Goal: Task Accomplishment & Management: Complete application form

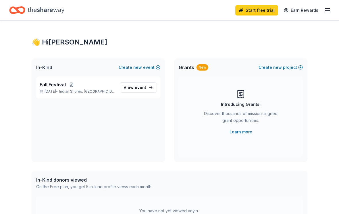
scroll to position [1, 0]
click at [146, 88] on span "event" at bounding box center [140, 87] width 11 height 5
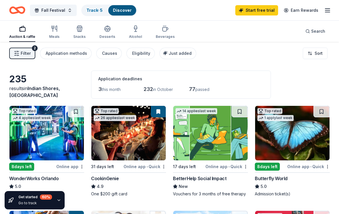
click at [326, 13] on icon "button" at bounding box center [327, 10] width 7 height 7
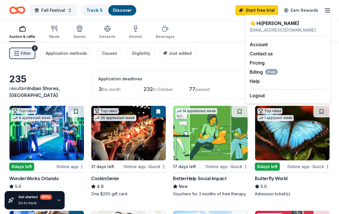
click at [224, 56] on div "Filter 2 Application methods Causes Eligibility Just added Sort" at bounding box center [169, 53] width 339 height 23
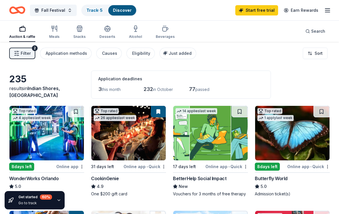
click at [51, 77] on div "235 results in Indian Shores, FL Application deadlines 3 this month 232 in Octo…" at bounding box center [169, 85] width 321 height 28
click at [330, 11] on icon "button" at bounding box center [327, 10] width 7 height 7
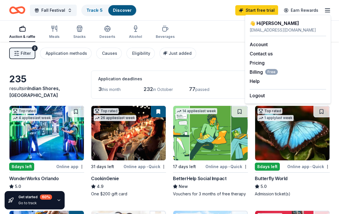
click at [258, 46] on link "Account" at bounding box center [259, 45] width 18 height 6
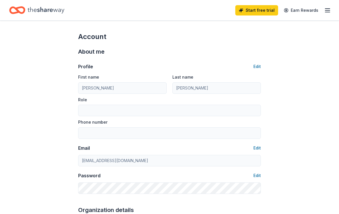
click at [328, 12] on line "button" at bounding box center [327, 12] width 5 height 0
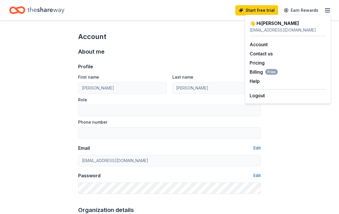
click at [260, 47] on link "Account" at bounding box center [259, 45] width 18 height 6
click at [55, 11] on icon "Home" at bounding box center [46, 10] width 37 height 12
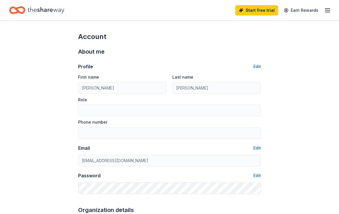
click at [59, 11] on icon "Home" at bounding box center [46, 10] width 37 height 12
click at [64, 12] on icon "Home" at bounding box center [46, 10] width 37 height 12
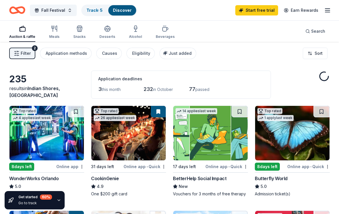
scroll to position [10, 0]
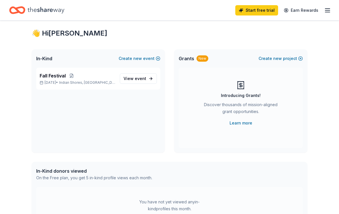
click at [74, 77] on button at bounding box center [71, 76] width 11 height 5
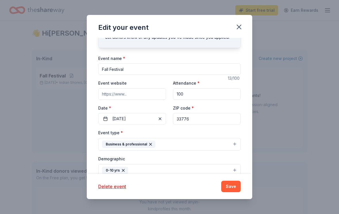
scroll to position [20, 0]
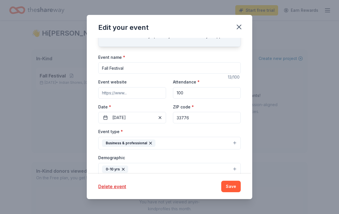
click at [141, 121] on button "11/01/2025" at bounding box center [132, 117] width 68 height 11
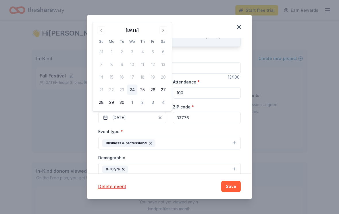
click at [165, 32] on button "Go to next month" at bounding box center [163, 30] width 8 height 8
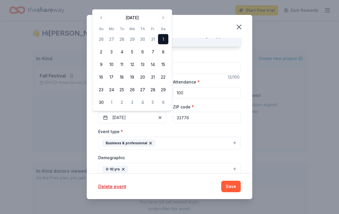
click at [166, 53] on button "8" at bounding box center [163, 52] width 10 height 10
click at [215, 130] on div "Event type * Business & professional" at bounding box center [169, 139] width 143 height 22
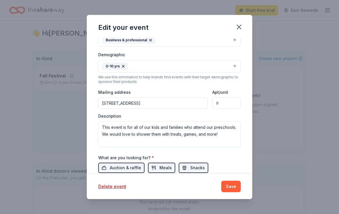
scroll to position [128, 0]
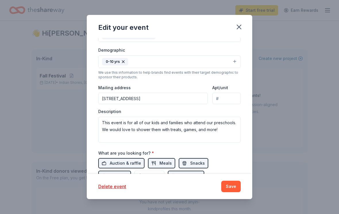
click at [230, 186] on button "Save" at bounding box center [231, 186] width 20 height 11
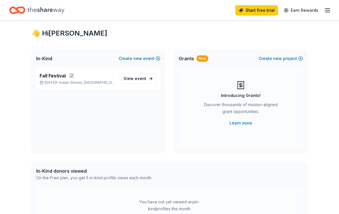
click at [148, 80] on link "View event" at bounding box center [138, 79] width 37 height 10
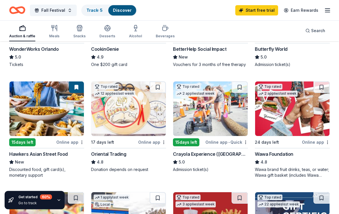
scroll to position [130, 0]
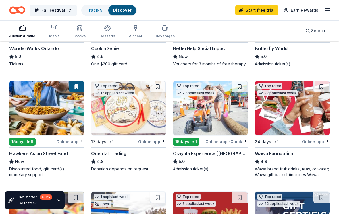
click at [131, 116] on img at bounding box center [128, 108] width 74 height 55
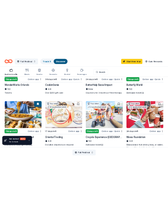
scroll to position [521, 0]
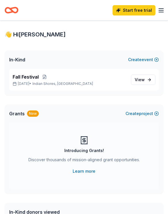
click at [98, 80] on p "Fall Festival" at bounding box center [71, 77] width 116 height 7
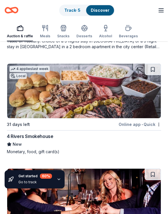
scroll to position [2062, 0]
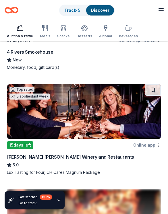
click at [64, 34] on div "Snacks" at bounding box center [63, 32] width 12 height 14
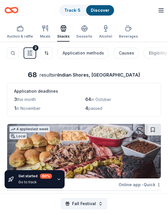
click at [30, 56] on button "Filter 2" at bounding box center [30, 52] width 13 height 11
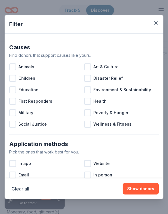
click at [13, 66] on div at bounding box center [12, 67] width 7 height 7
click at [14, 79] on div at bounding box center [12, 78] width 7 height 7
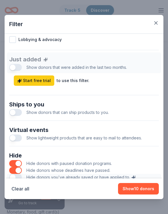
scroll to position [233, 0]
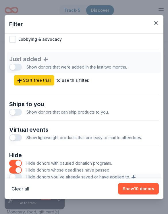
click at [161, 23] on button "button" at bounding box center [156, 23] width 10 height 10
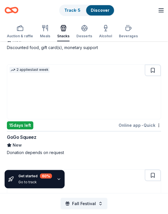
scroll to position [270, 0]
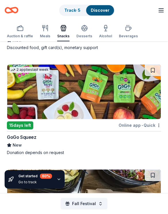
click at [135, 95] on img at bounding box center [84, 92] width 154 height 55
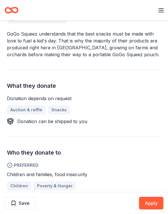
scroll to position [131, 0]
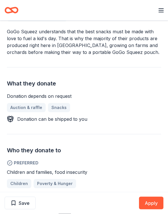
click at [153, 210] on button "Apply" at bounding box center [151, 203] width 24 height 13
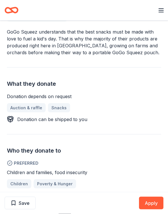
scroll to position [131, 0]
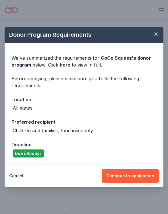
click at [139, 178] on button "Continue to application" at bounding box center [130, 176] width 57 height 14
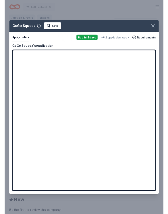
scroll to position [340, 0]
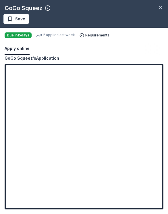
click at [161, 8] on icon "button" at bounding box center [160, 7] width 3 height 3
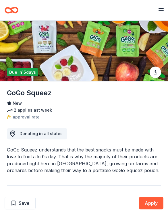
scroll to position [0, 0]
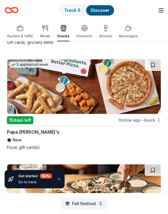
scroll to position [702, 0]
click at [121, 91] on img at bounding box center [84, 87] width 154 height 55
click at [119, 91] on img at bounding box center [84, 87] width 154 height 55
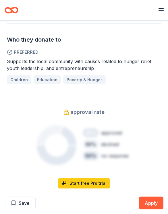
click at [156, 210] on button "Apply" at bounding box center [151, 203] width 24 height 13
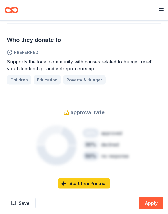
scroll to position [242, 0]
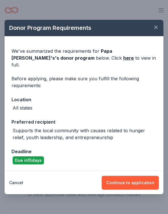
click at [131, 183] on button "Continue to application" at bounding box center [130, 183] width 57 height 14
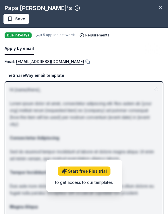
click at [98, 170] on link "Start free Plus trial" at bounding box center [84, 171] width 53 height 9
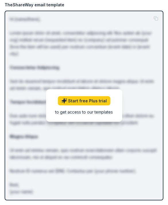
scroll to position [71, 0]
click at [70, 101] on link "Start free Plus trial" at bounding box center [84, 100] width 53 height 9
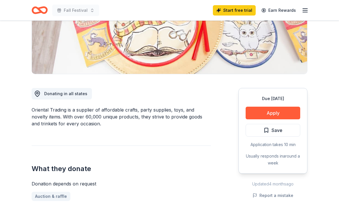
scroll to position [102, 0]
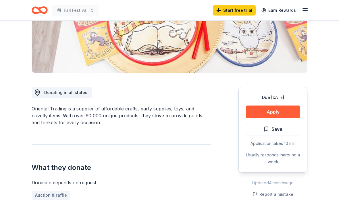
click at [282, 112] on button "Apply" at bounding box center [273, 112] width 55 height 13
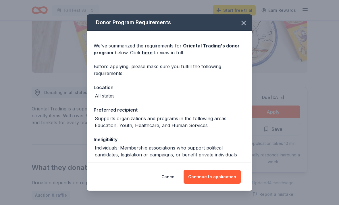
click at [224, 184] on button "Continue to application" at bounding box center [212, 177] width 57 height 14
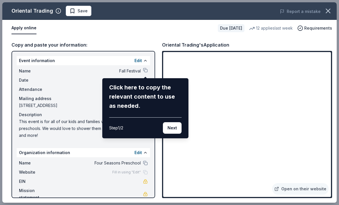
click at [174, 126] on button "Next" at bounding box center [172, 127] width 19 height 11
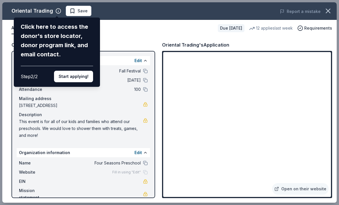
click at [74, 71] on button "Start applying!" at bounding box center [73, 76] width 39 height 11
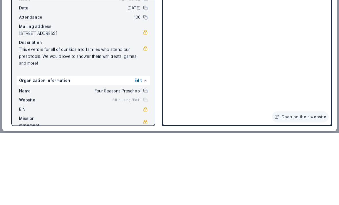
scroll to position [174, 0]
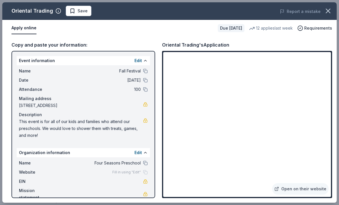
click at [164, 19] on div "Oriental Trading Save Report a mistake" at bounding box center [169, 11] width 335 height 18
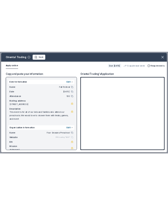
scroll to position [183, 0]
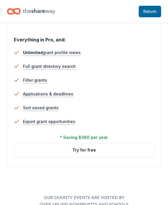
scroll to position [827, 0]
click at [135, 150] on button "Try for free" at bounding box center [84, 150] width 140 height 14
click at [99, 151] on button "Try for free" at bounding box center [84, 150] width 140 height 14
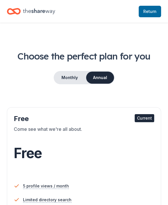
scroll to position [31, 0]
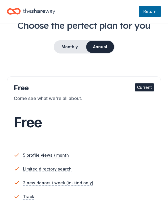
click at [152, 8] on span "Return to TheShareWay" at bounding box center [149, 11] width 13 height 7
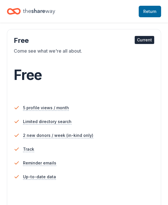
scroll to position [79, 0]
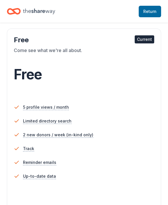
click at [136, 150] on li "Track" at bounding box center [84, 149] width 141 height 14
click at [137, 160] on li "Reminder emails" at bounding box center [84, 163] width 141 height 14
click at [137, 192] on div "5 profile views / month Limited directory search 2 new donors / week (in-kind o…" at bounding box center [84, 152] width 141 height 109
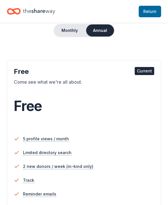
scroll to position [0, 0]
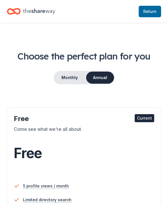
click at [156, 10] on span "Return to TheShareWay" at bounding box center [149, 11] width 13 height 7
click at [148, 16] on link "Return to TheShareWay" at bounding box center [150, 11] width 22 height 11
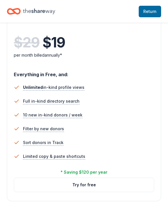
scroll to position [328, 0]
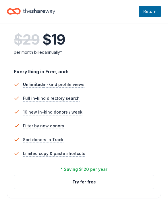
click at [105, 181] on button "Try for free" at bounding box center [84, 182] width 140 height 14
click at [95, 184] on button "Try for free" at bounding box center [84, 182] width 140 height 14
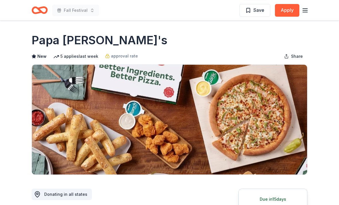
click at [128, 58] on span "approval rate" at bounding box center [124, 56] width 27 height 7
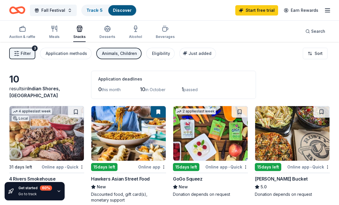
click at [157, 33] on div "Beverages" at bounding box center [165, 32] width 19 height 14
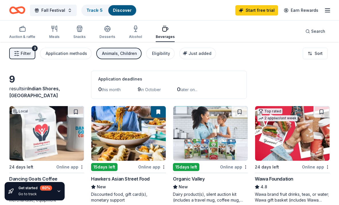
click at [49, 37] on div "Meals" at bounding box center [54, 36] width 10 height 5
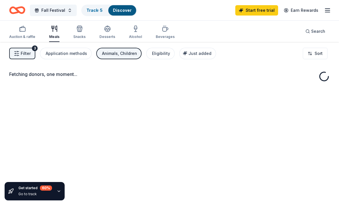
click at [75, 36] on div "Snacks" at bounding box center [79, 36] width 12 height 5
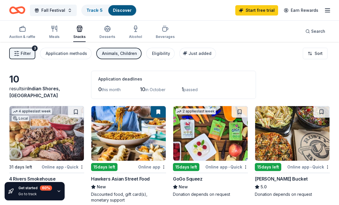
click at [53, 32] on icon "button" at bounding box center [54, 28] width 7 height 7
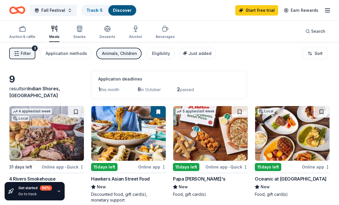
click at [326, 15] on div "Start free trial Earn Rewards" at bounding box center [283, 10] width 96 height 14
click at [325, 7] on icon "button" at bounding box center [327, 10] width 7 height 7
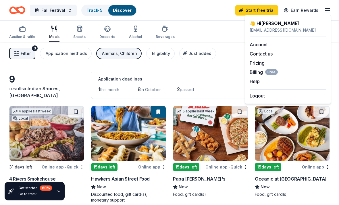
click at [256, 47] on link "Account" at bounding box center [259, 45] width 18 height 6
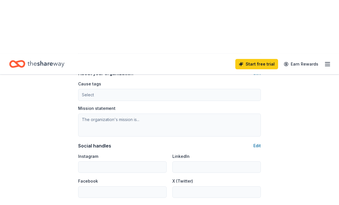
scroll to position [294, 0]
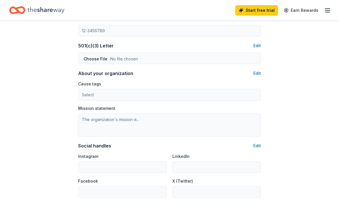
click at [259, 48] on button "Edit" at bounding box center [257, 45] width 7 height 7
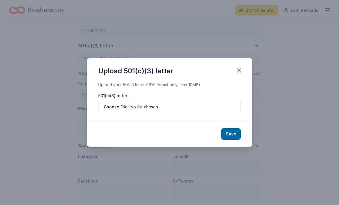
click at [123, 106] on input "file" at bounding box center [169, 106] width 143 height 11
click at [240, 73] on icon "button" at bounding box center [239, 70] width 8 height 8
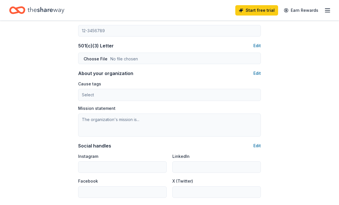
click at [258, 47] on button "Edit" at bounding box center [257, 45] width 7 height 7
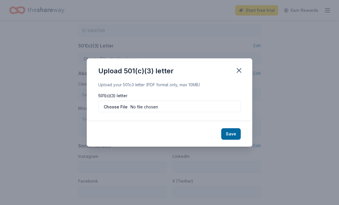
click at [180, 111] on input "file" at bounding box center [169, 106] width 143 height 11
click at [183, 105] on input "file" at bounding box center [169, 106] width 143 height 11
click at [109, 135] on div "Save" at bounding box center [170, 133] width 166 height 25
click at [145, 110] on input "file" at bounding box center [169, 106] width 143 height 11
click at [120, 108] on input "file" at bounding box center [169, 106] width 143 height 11
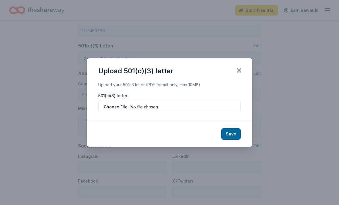
click at [139, 106] on input "file" at bounding box center [169, 106] width 143 height 11
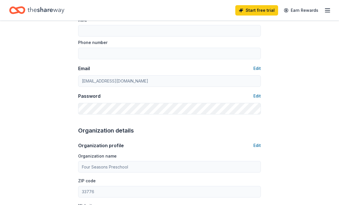
scroll to position [0, 0]
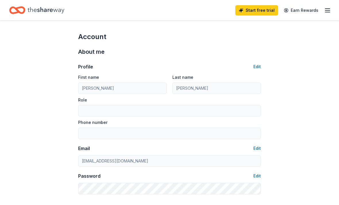
click at [27, 11] on div "Home" at bounding box center [36, 10] width 55 height 14
click at [327, 11] on icon "button" at bounding box center [327, 10] width 7 height 7
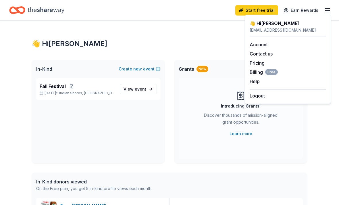
click at [270, 73] on span "Free" at bounding box center [271, 72] width 13 height 6
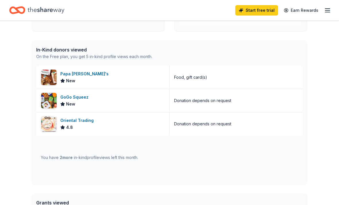
scroll to position [133, 0]
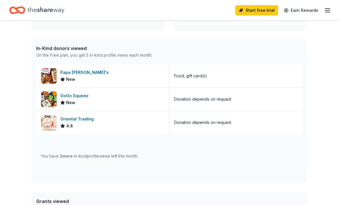
click at [61, 129] on div "4.8" at bounding box center [66, 125] width 13 height 7
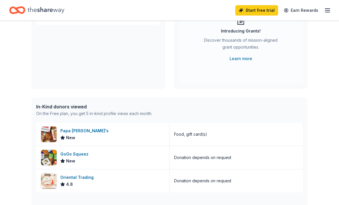
scroll to position [0, 0]
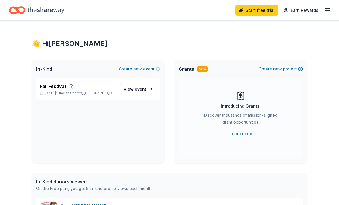
click at [60, 89] on span "Fall Festival" at bounding box center [53, 86] width 26 height 7
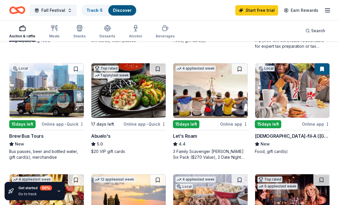
scroll to position [369, 0]
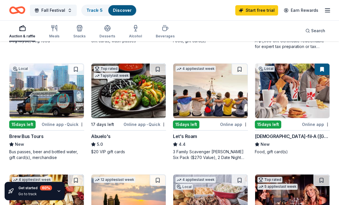
click at [304, 101] on img at bounding box center [292, 91] width 74 height 55
click at [60, 11] on span "Fall Festival" at bounding box center [53, 10] width 24 height 7
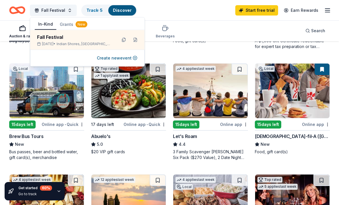
click at [55, 39] on div "Fall Festival" at bounding box center [74, 37] width 75 height 7
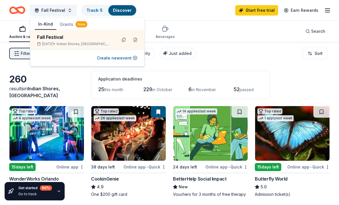
click at [37, 74] on div "260 results in Indian Shores, FL Application deadlines 25 this month 229 in Oct…" at bounding box center [169, 85] width 321 height 28
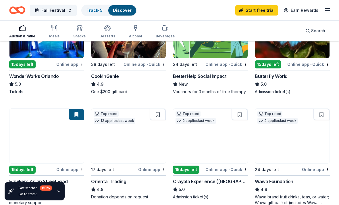
scroll to position [108, 0]
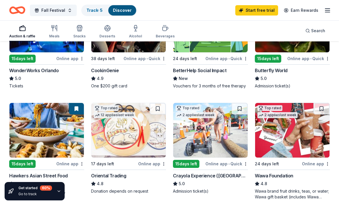
click at [224, 140] on img at bounding box center [210, 130] width 74 height 55
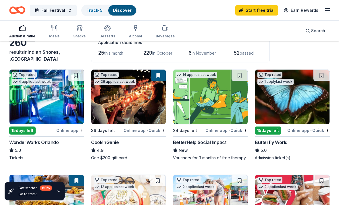
scroll to position [0, 0]
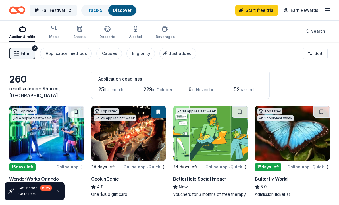
click at [57, 36] on div "Meals" at bounding box center [54, 36] width 10 height 5
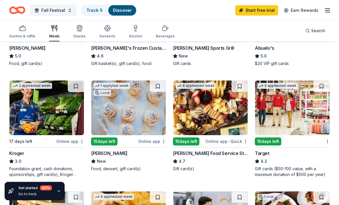
scroll to position [242, 0]
click at [299, 112] on img at bounding box center [292, 107] width 74 height 55
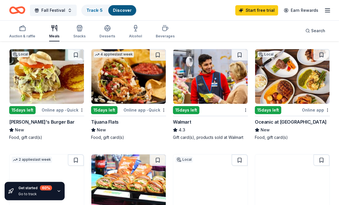
scroll to position [403, 0]
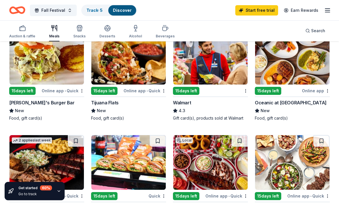
click at [232, 73] on img at bounding box center [210, 57] width 74 height 55
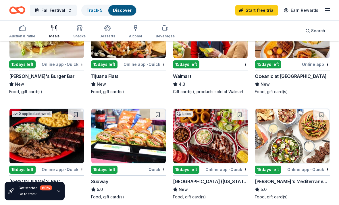
scroll to position [435, 0]
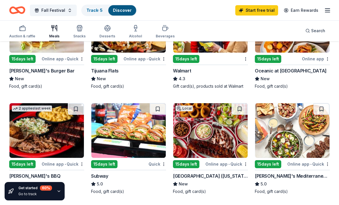
click at [141, 141] on img at bounding box center [128, 130] width 74 height 55
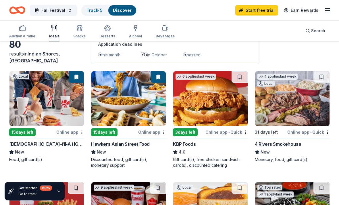
scroll to position [0, 0]
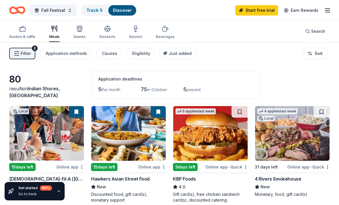
click at [164, 33] on div "Beverages" at bounding box center [165, 32] width 19 height 14
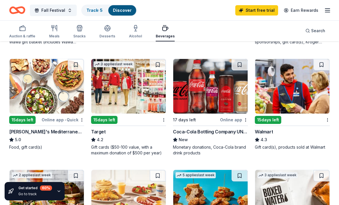
scroll to position [269, 0]
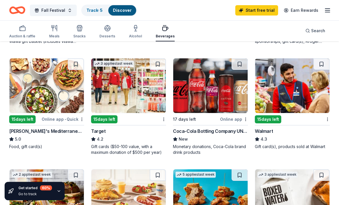
click at [214, 97] on img at bounding box center [210, 86] width 74 height 55
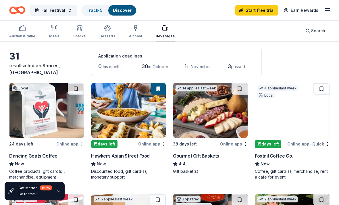
scroll to position [0, 0]
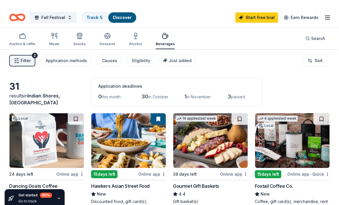
click at [327, 13] on icon "button" at bounding box center [327, 10] width 7 height 7
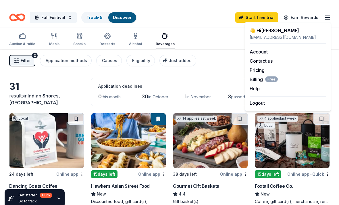
click at [328, 9] on icon "button" at bounding box center [327, 10] width 7 height 7
click at [325, 10] on icon "button" at bounding box center [327, 10] width 7 height 7
click at [327, 11] on icon "button" at bounding box center [327, 10] width 7 height 7
click at [329, 14] on icon "button" at bounding box center [327, 10] width 7 height 7
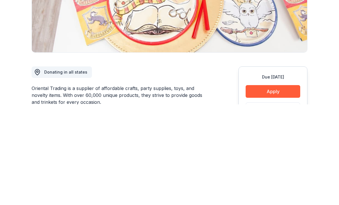
scroll to position [143, 0]
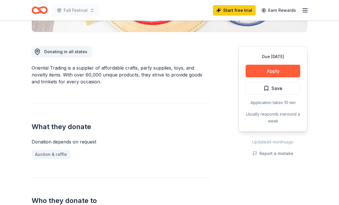
click at [288, 72] on button "Apply" at bounding box center [273, 71] width 55 height 13
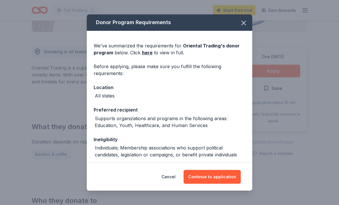
click at [215, 184] on button "Continue to application" at bounding box center [212, 177] width 57 height 14
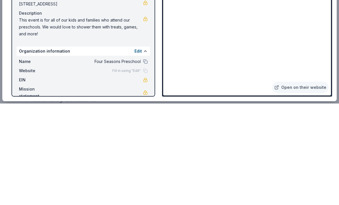
click at [312, 183] on link "Open on their website" at bounding box center [300, 188] width 57 height 11
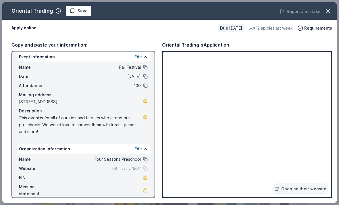
scroll to position [3, 0]
click at [332, 11] on icon "button" at bounding box center [328, 11] width 8 height 8
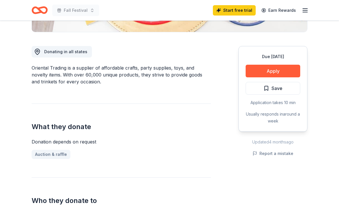
scroll to position [114, 0]
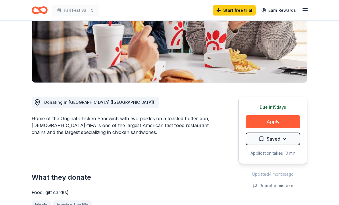
click at [285, 116] on button "Apply" at bounding box center [273, 122] width 55 height 13
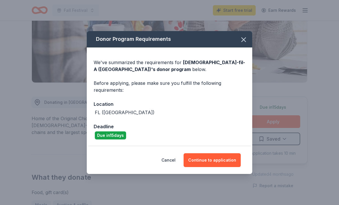
click at [231, 167] on button "Continue to application" at bounding box center [212, 160] width 57 height 14
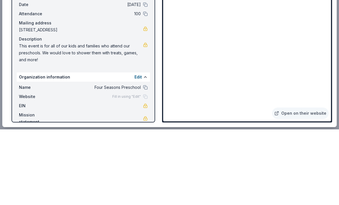
scroll to position [507, 0]
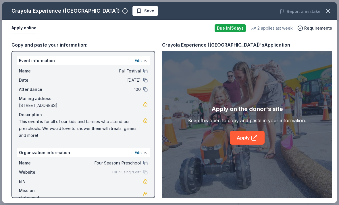
scroll to position [112, 0]
click at [329, 11] on icon "button" at bounding box center [328, 11] width 8 height 8
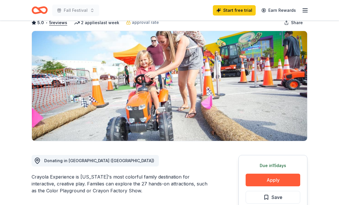
scroll to position [0, 0]
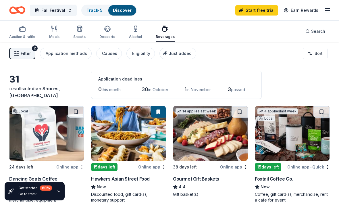
click at [326, 12] on line "button" at bounding box center [327, 12] width 5 height 0
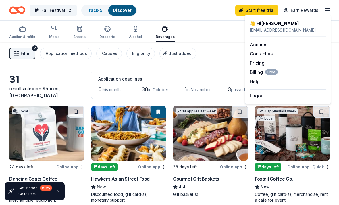
click at [266, 47] on link "Account" at bounding box center [259, 45] width 18 height 6
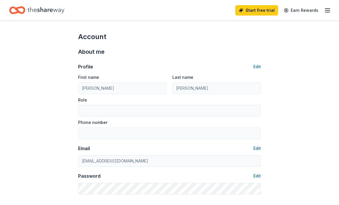
click at [325, 18] on div "Start free trial Earn Rewards" at bounding box center [169, 10] width 339 height 20
click at [326, 13] on icon "button" at bounding box center [327, 10] width 7 height 7
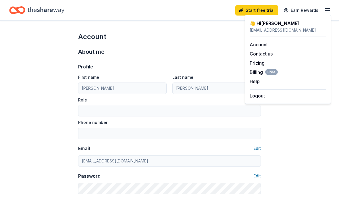
click at [263, 64] on link "Pricing" at bounding box center [257, 63] width 15 height 6
click at [35, 6] on icon "Home" at bounding box center [46, 10] width 37 height 12
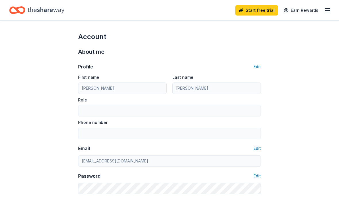
click at [34, 6] on icon "Home" at bounding box center [46, 10] width 37 height 12
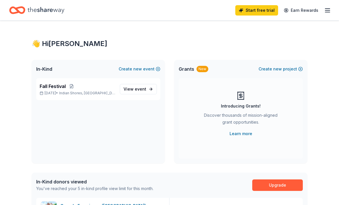
click at [130, 88] on span "View event" at bounding box center [135, 89] width 23 height 7
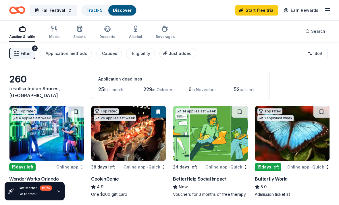
click at [59, 54] on div "Application methods" at bounding box center [66, 53] width 41 height 7
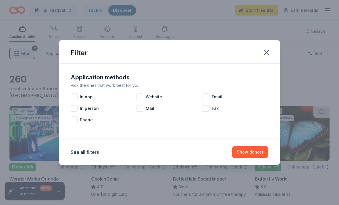
click at [268, 54] on icon "button" at bounding box center [267, 52] width 8 height 8
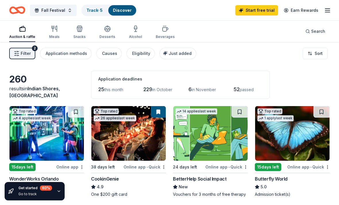
click at [90, 13] on link "Track · 5" at bounding box center [95, 10] width 16 height 5
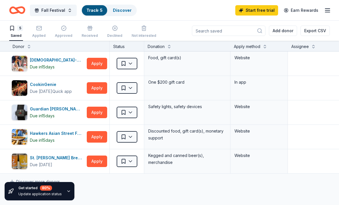
click at [98, 89] on button "Apply" at bounding box center [97, 87] width 20 height 11
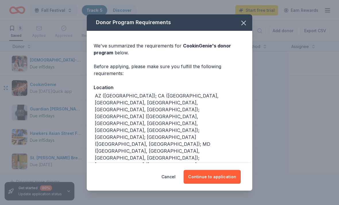
click at [212, 179] on button "Continue to application" at bounding box center [212, 177] width 57 height 14
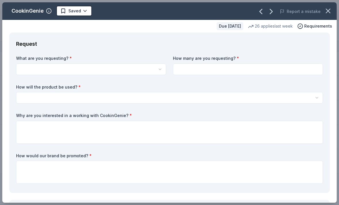
click at [34, 71] on button "button" at bounding box center [91, 69] width 150 height 11
click at [33, 84] on span "One $200 gift card" at bounding box center [38, 82] width 36 height 7
select select "One $200 gift card"
click at [283, 66] on input at bounding box center [248, 69] width 150 height 11
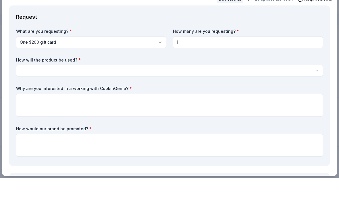
type input "1"
click at [38, 92] on button "button" at bounding box center [169, 97] width 307 height 11
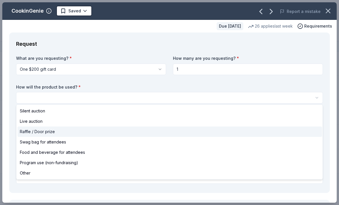
click at [34, 132] on span "Raffle / Door prize" at bounding box center [37, 131] width 35 height 7
select select "raffleDoorPrize"
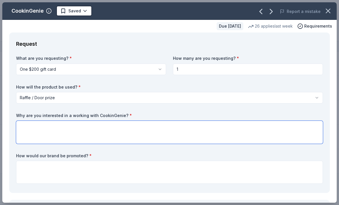
click at [260, 124] on textarea at bounding box center [169, 132] width 307 height 23
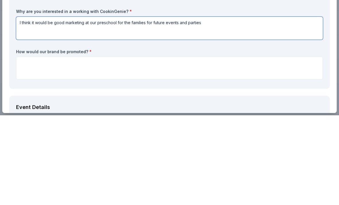
scroll to position [16, 0]
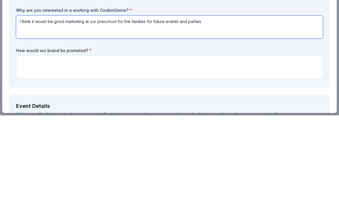
type textarea "I think it would be good marketing at our preschool for the families for future…"
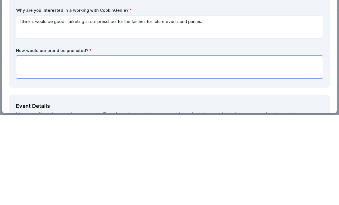
click at [263, 145] on textarea at bounding box center [169, 156] width 307 height 23
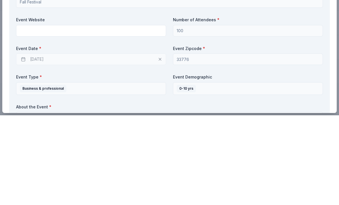
scroll to position [164, 0]
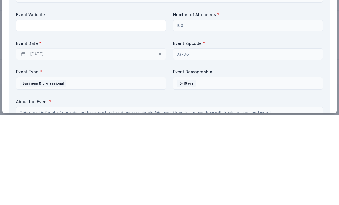
type textarea "We would let our families know that the gift card was donated to our by your bu…"
click at [37, 138] on div "[DATE]" at bounding box center [91, 143] width 150 height 11
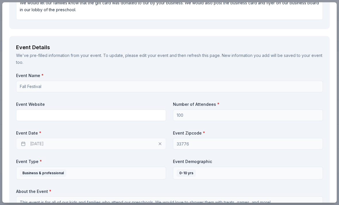
click at [41, 143] on div "[DATE]" at bounding box center [91, 143] width 150 height 11
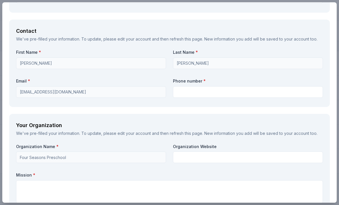
scroll to position [406, 0]
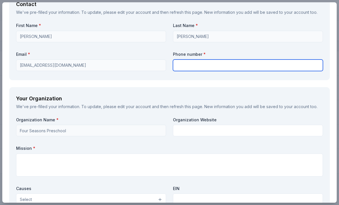
click at [295, 68] on input "text" at bounding box center [248, 65] width 150 height 11
type input "7274884331"
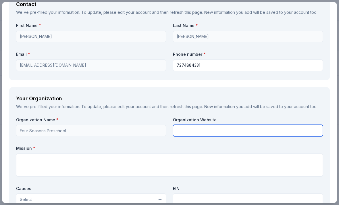
click at [206, 132] on input "text" at bounding box center [248, 130] width 150 height 11
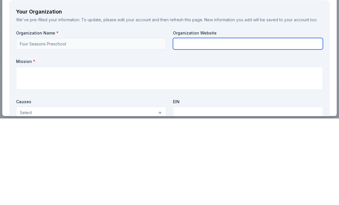
click at [215, 125] on input "text" at bounding box center [248, 130] width 150 height 11
paste input "https://fourseasonspreschool.com/"
type input "https://fourseasonspreschool.com/"
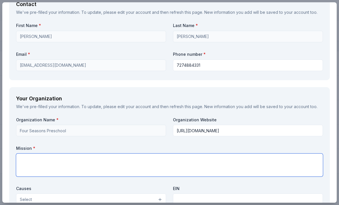
click at [210, 164] on textarea at bounding box center [169, 165] width 307 height 23
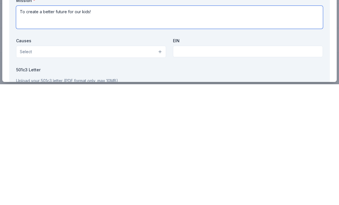
scroll to position [437, 0]
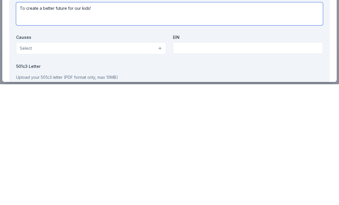
type textarea "To create a better future for our kids!"
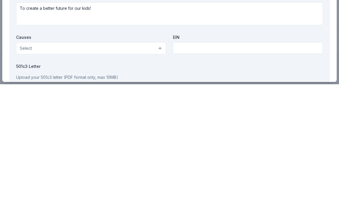
click at [28, 166] on span "Select" at bounding box center [26, 169] width 12 height 7
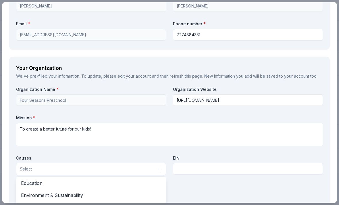
scroll to position [51, 0]
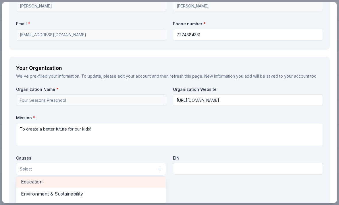
click at [34, 178] on span "Education" at bounding box center [91, 181] width 140 height 7
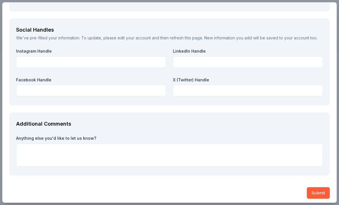
scroll to position [653, 0]
click at [207, 169] on div "Additional Comments Anything else you'd like to let us know?" at bounding box center [169, 144] width 321 height 63
click at [209, 170] on div "Additional Comments Anything else you'd like to let us know?" at bounding box center [169, 144] width 321 height 63
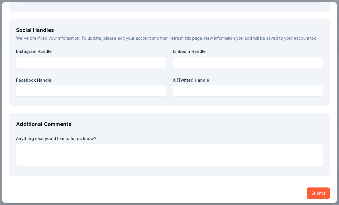
click at [214, 172] on div "Additional Comments Anything else you'd like to let us know?" at bounding box center [169, 144] width 321 height 63
click at [65, 171] on div "Additional Comments Anything else you'd like to let us know?" at bounding box center [169, 144] width 321 height 63
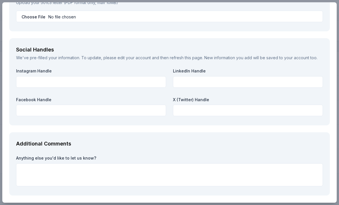
click at [189, 190] on div "Additional Comments Anything else you'd like to let us know?" at bounding box center [169, 163] width 321 height 63
click at [189, 192] on div "Additional Comments Anything else you'd like to let us know?" at bounding box center [169, 163] width 321 height 63
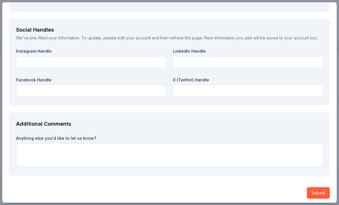
scroll to position [653, 0]
click at [66, 170] on div "Additional Comments Anything else you'd like to let us know?" at bounding box center [169, 144] width 321 height 63
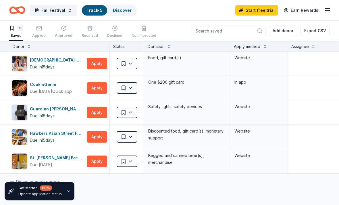
scroll to position [0, 0]
click at [39, 31] on icon "button" at bounding box center [39, 28] width 6 height 6
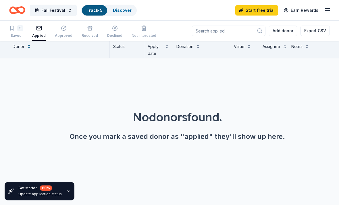
click at [19, 31] on div "5" at bounding box center [20, 28] width 6 height 6
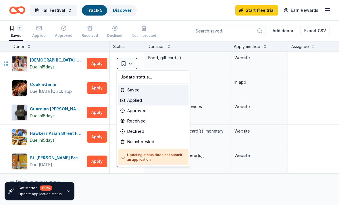
click at [138, 98] on div "Applied" at bounding box center [153, 100] width 71 height 10
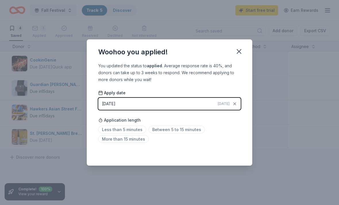
click at [234, 156] on div "Saved" at bounding box center [169, 152] width 143 height 7
click at [237, 56] on button "button" at bounding box center [239, 51] width 13 height 13
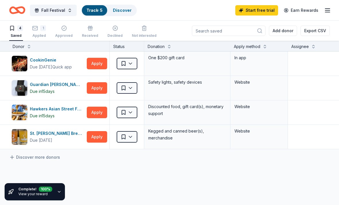
click at [131, 69] on button "Saved" at bounding box center [127, 63] width 21 height 11
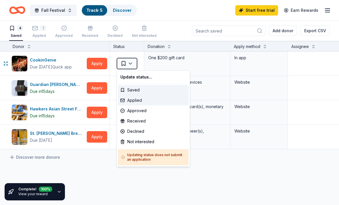
click at [145, 100] on div "Applied" at bounding box center [153, 100] width 71 height 10
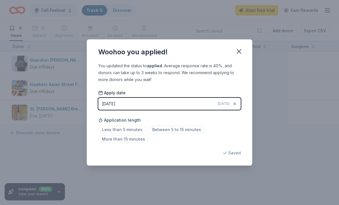
click at [238, 54] on icon "button" at bounding box center [239, 51] width 8 height 8
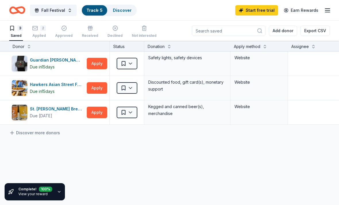
click at [39, 37] on button "2 Applied" at bounding box center [39, 32] width 14 height 18
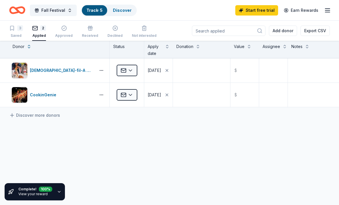
click at [20, 33] on div "3 Saved" at bounding box center [16, 31] width 14 height 13
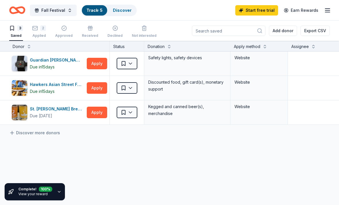
click at [25, 12] on icon "Home" at bounding box center [17, 10] width 16 height 14
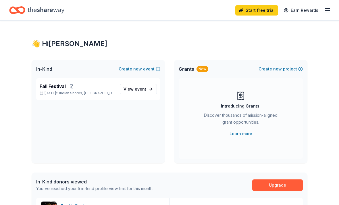
click at [121, 90] on link "View event" at bounding box center [138, 89] width 37 height 10
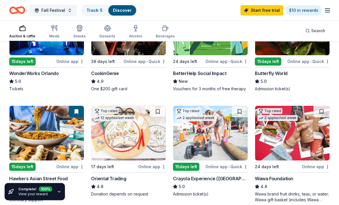
scroll to position [106, 0]
click at [156, 112] on button at bounding box center [158, 111] width 16 height 11
click at [138, 144] on img at bounding box center [128, 133] width 74 height 55
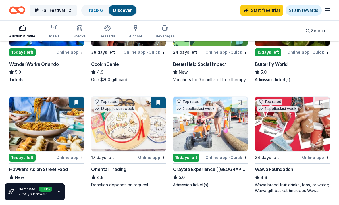
click at [95, 13] on link "Track · 6" at bounding box center [95, 10] width 16 height 5
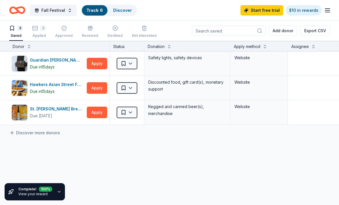
click at [42, 34] on div "Applied" at bounding box center [39, 35] width 14 height 5
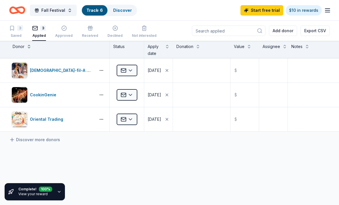
click at [20, 10] on icon "Home" at bounding box center [17, 10] width 16 height 14
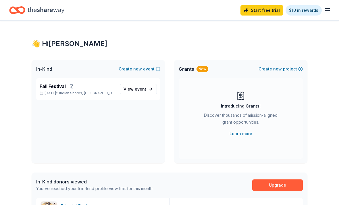
click at [96, 98] on div "Fall Festival Nov 08, 2025 • Indian Shores, FL View event" at bounding box center [98, 89] width 124 height 22
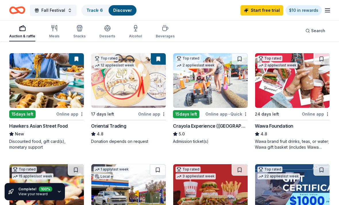
scroll to position [158, 0]
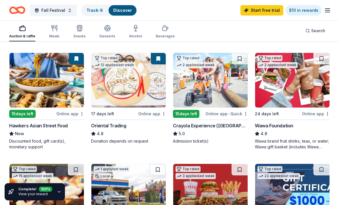
click at [241, 62] on button at bounding box center [240, 58] width 16 height 11
click at [244, 56] on button at bounding box center [240, 58] width 15 height 11
click at [231, 85] on img at bounding box center [210, 80] width 74 height 55
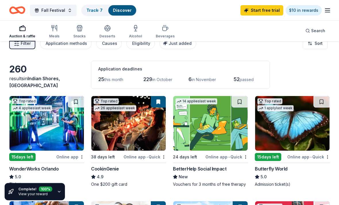
scroll to position [0, 0]
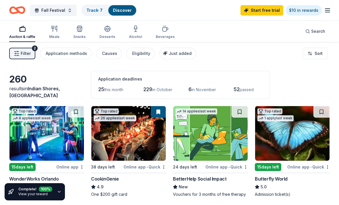
click at [90, 13] on link "Track · 7" at bounding box center [95, 10] width 16 height 5
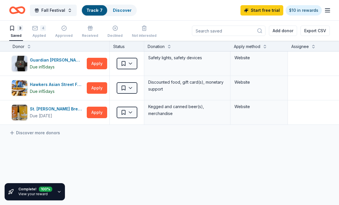
click at [40, 31] on div "4 Applied" at bounding box center [39, 31] width 14 height 13
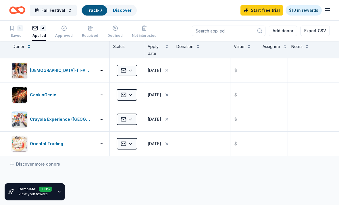
click at [32, 193] on link "View your reward" at bounding box center [32, 194] width 29 height 4
click at [95, 10] on link "Track · 7" at bounding box center [95, 10] width 16 height 5
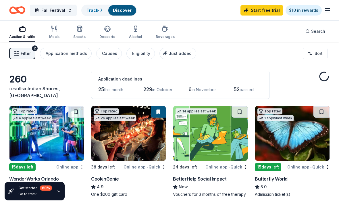
click at [24, 31] on rect "button" at bounding box center [23, 30] width 6 height 4
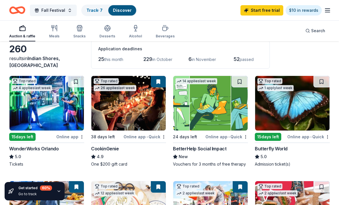
scroll to position [29, 0]
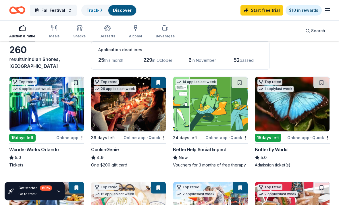
click at [302, 11] on link "$10 in rewards" at bounding box center [304, 10] width 36 height 10
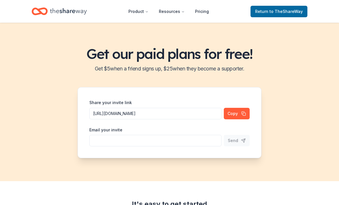
click at [297, 14] on span "to TheShareWay" at bounding box center [286, 11] width 33 height 5
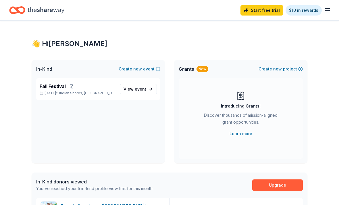
click at [325, 13] on icon "button" at bounding box center [327, 10] width 7 height 7
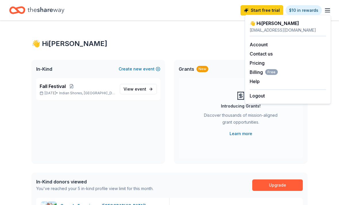
click at [264, 45] on link "Account" at bounding box center [259, 45] width 18 height 6
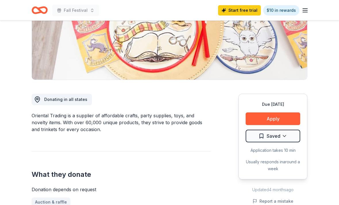
scroll to position [97, 0]
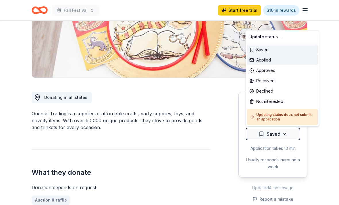
click at [267, 61] on div "Applied" at bounding box center [282, 60] width 71 height 10
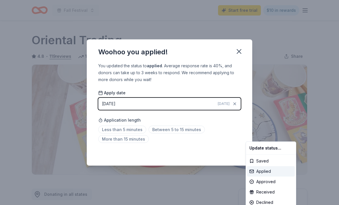
click at [269, 170] on div "Applied" at bounding box center [271, 171] width 48 height 10
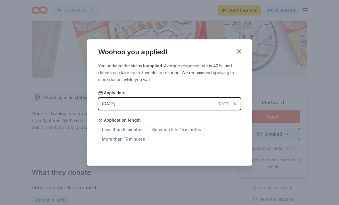
click at [241, 55] on icon "button" at bounding box center [239, 51] width 8 height 8
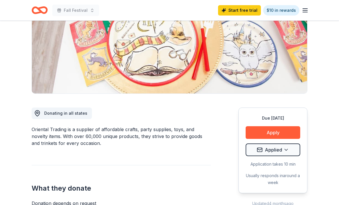
scroll to position [47, 0]
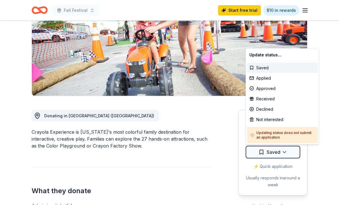
scroll to position [79, 0]
click at [266, 78] on div "Applied" at bounding box center [282, 78] width 71 height 10
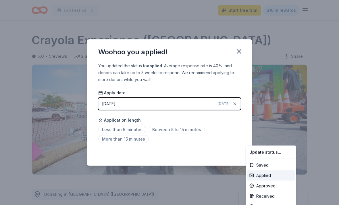
scroll to position [0, 0]
